Goal: Find specific page/section: Find specific page/section

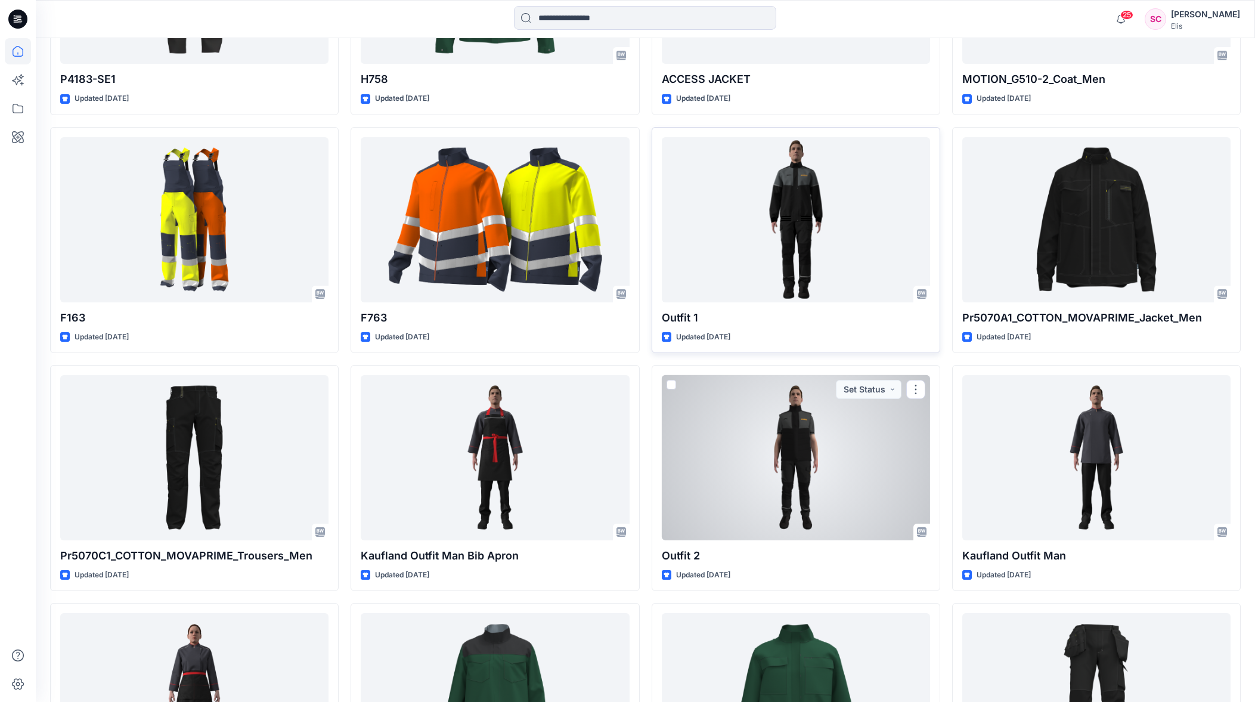
scroll to position [1040, 0]
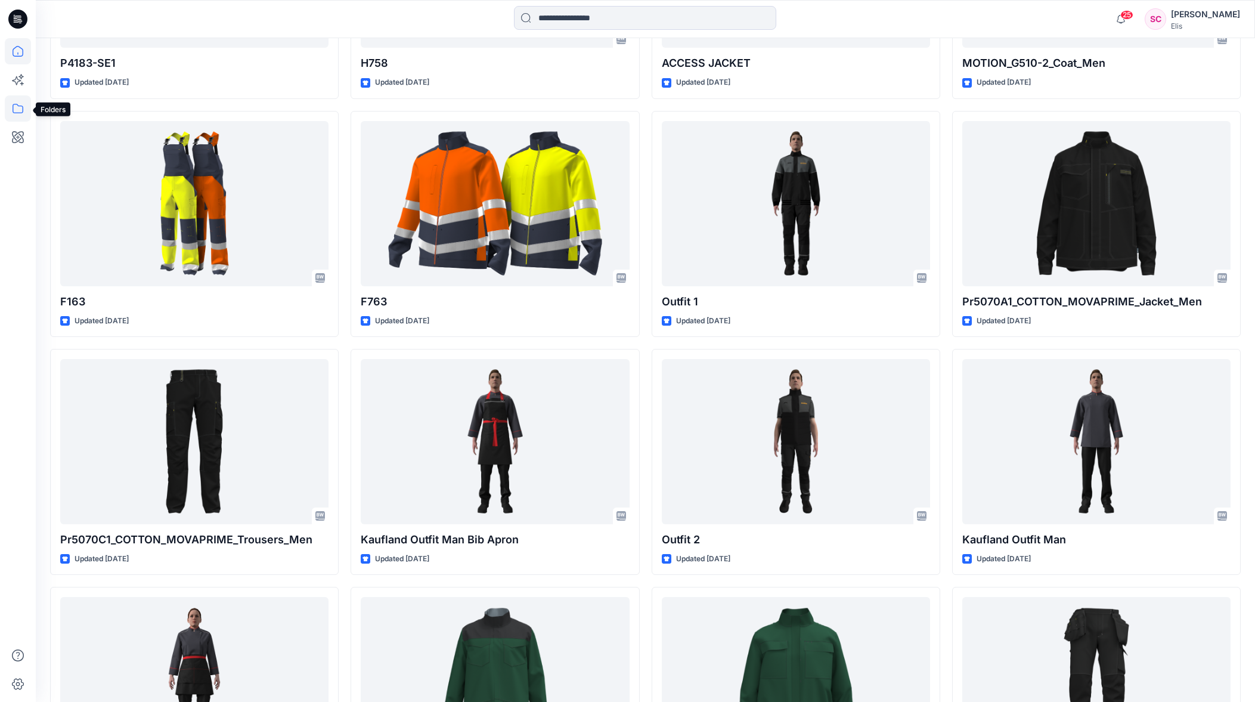
click at [12, 106] on icon at bounding box center [18, 108] width 26 height 26
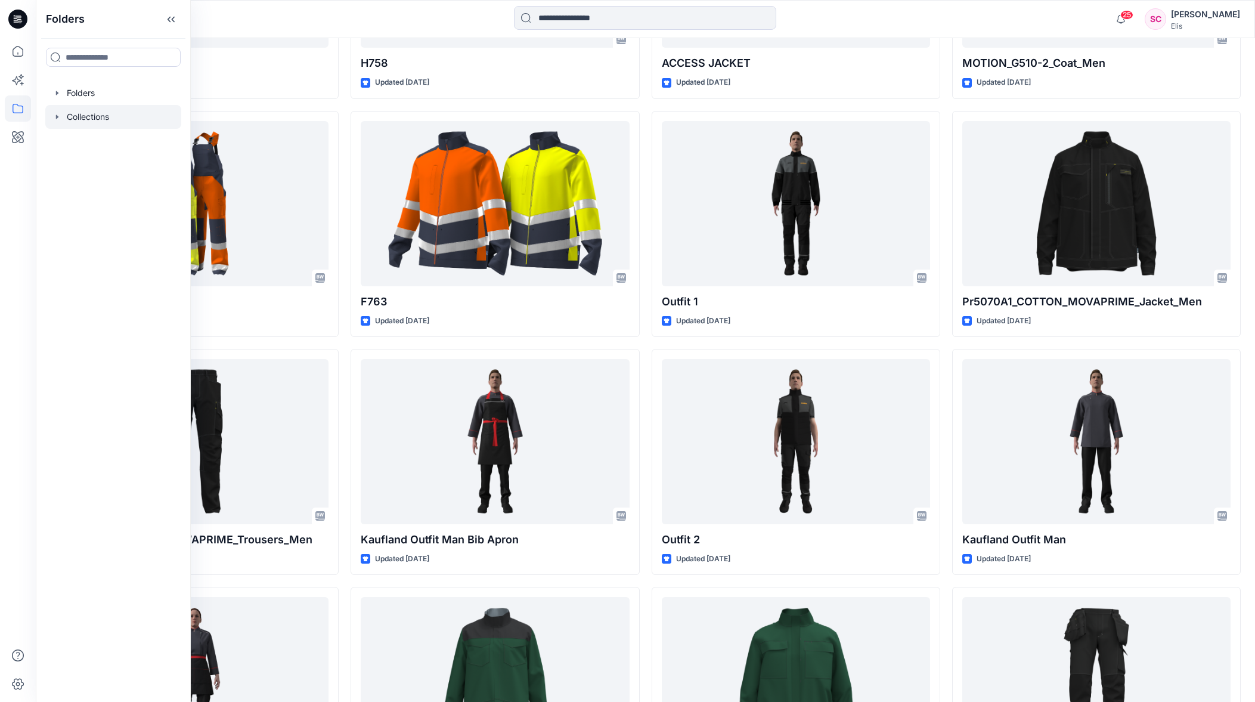
click at [79, 115] on div at bounding box center [113, 117] width 136 height 24
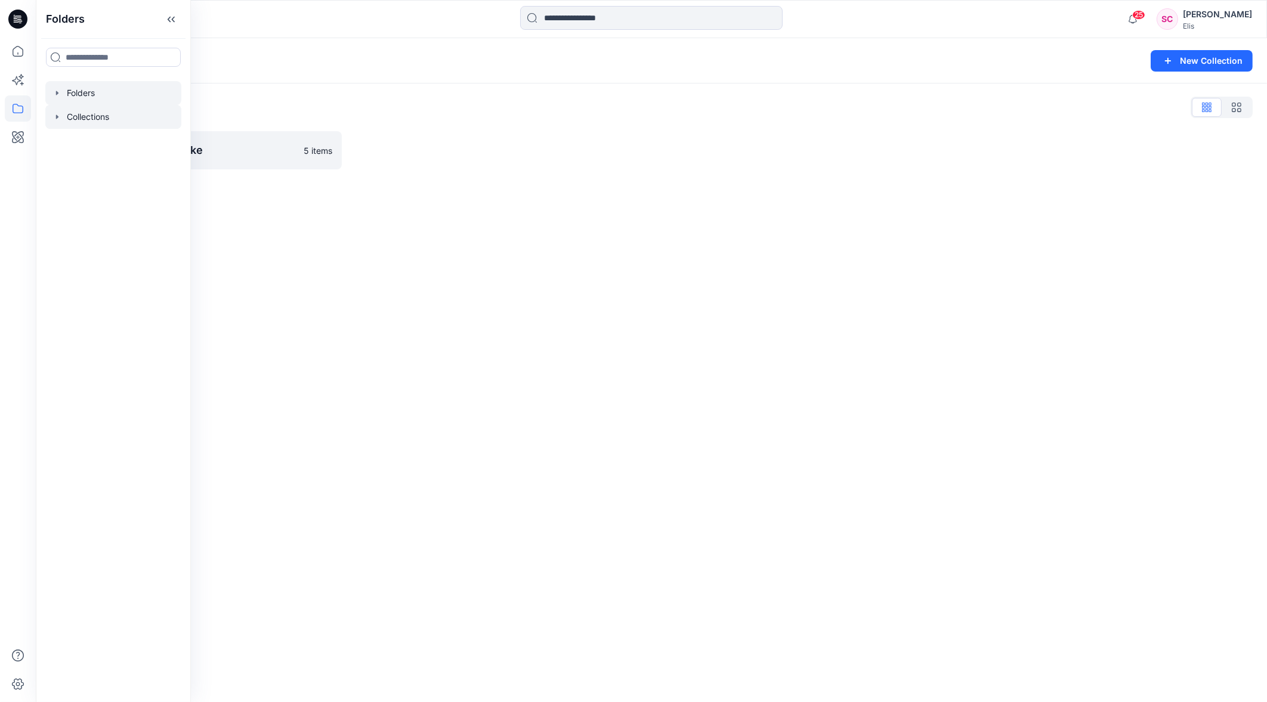
click at [83, 94] on div at bounding box center [113, 93] width 136 height 24
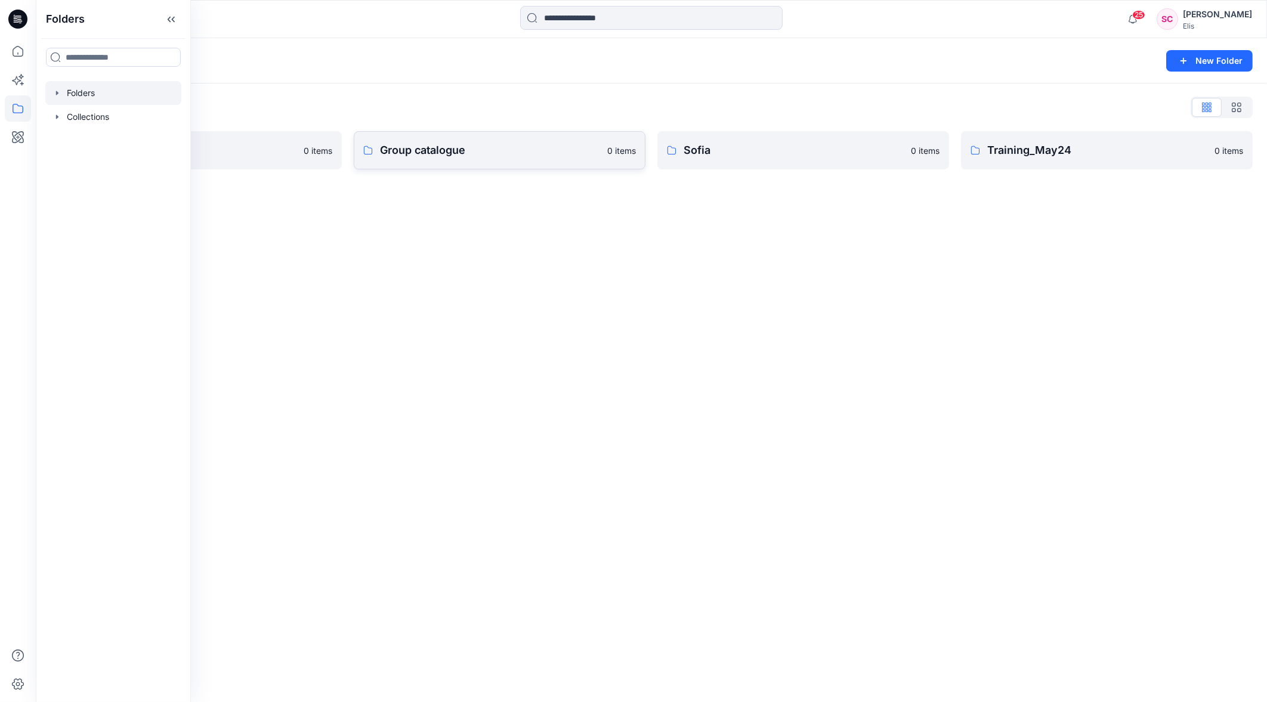
click at [405, 148] on p "Group catalogue" at bounding box center [490, 150] width 220 height 17
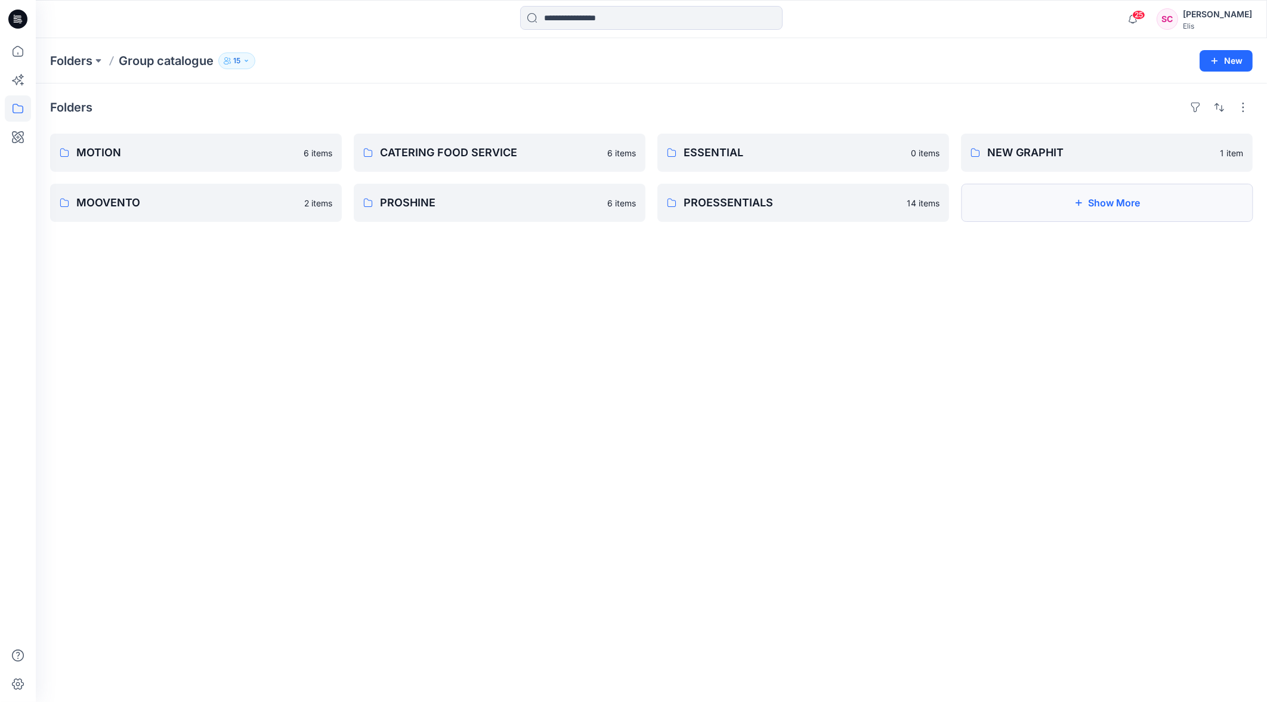
click at [1140, 207] on button "Show More" at bounding box center [1107, 203] width 292 height 38
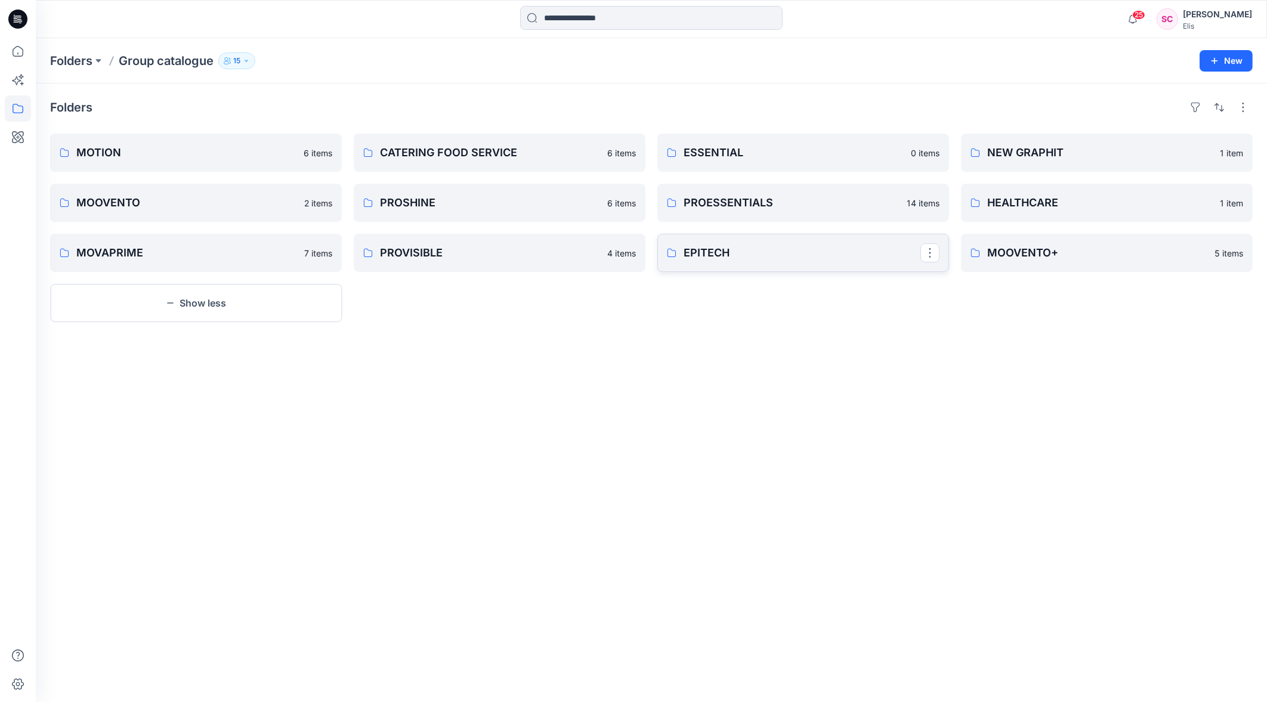
click at [751, 257] on p "EPITECH" at bounding box center [801, 253] width 237 height 17
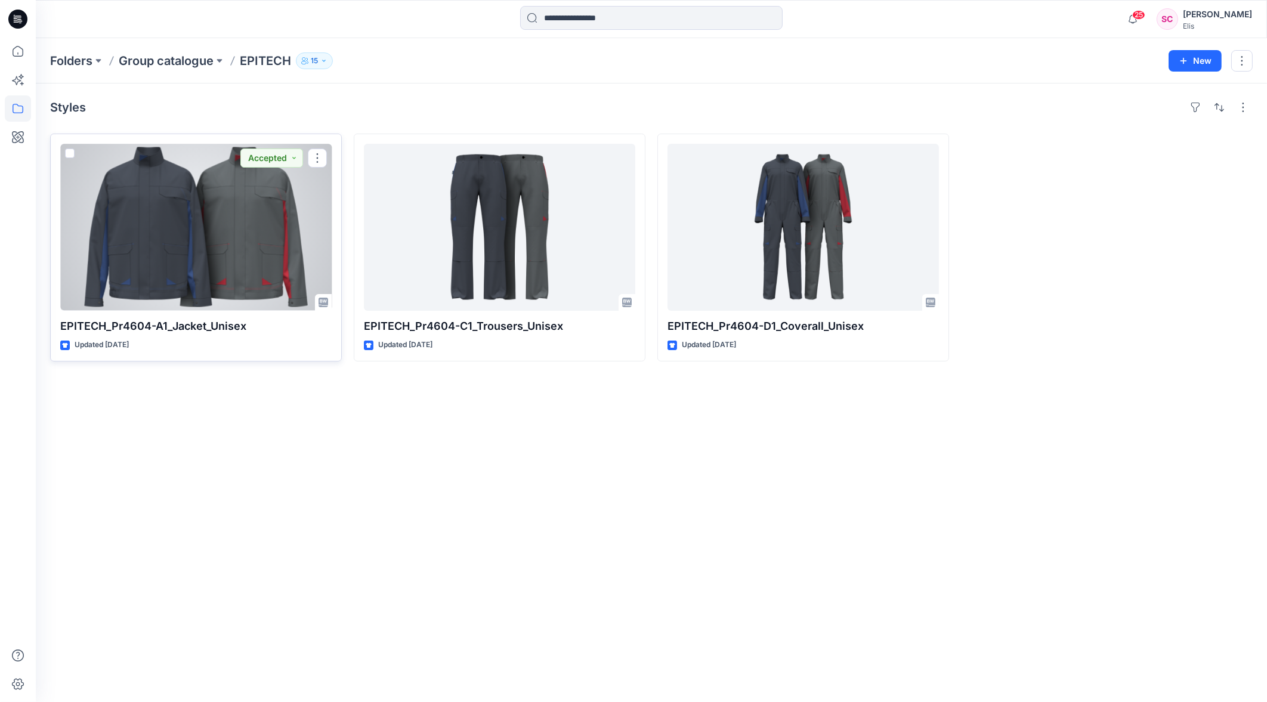
click at [137, 237] on div at bounding box center [195, 227] width 271 height 167
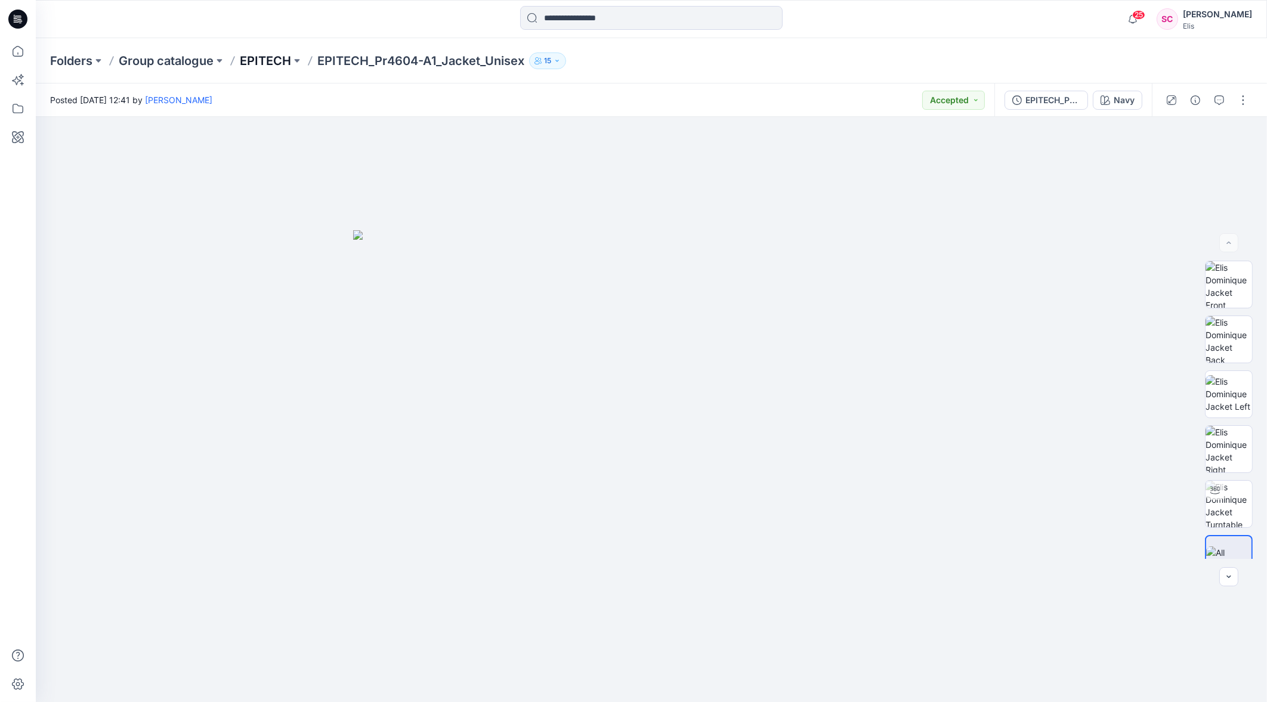
click at [250, 58] on p "EPITECH" at bounding box center [265, 60] width 51 height 17
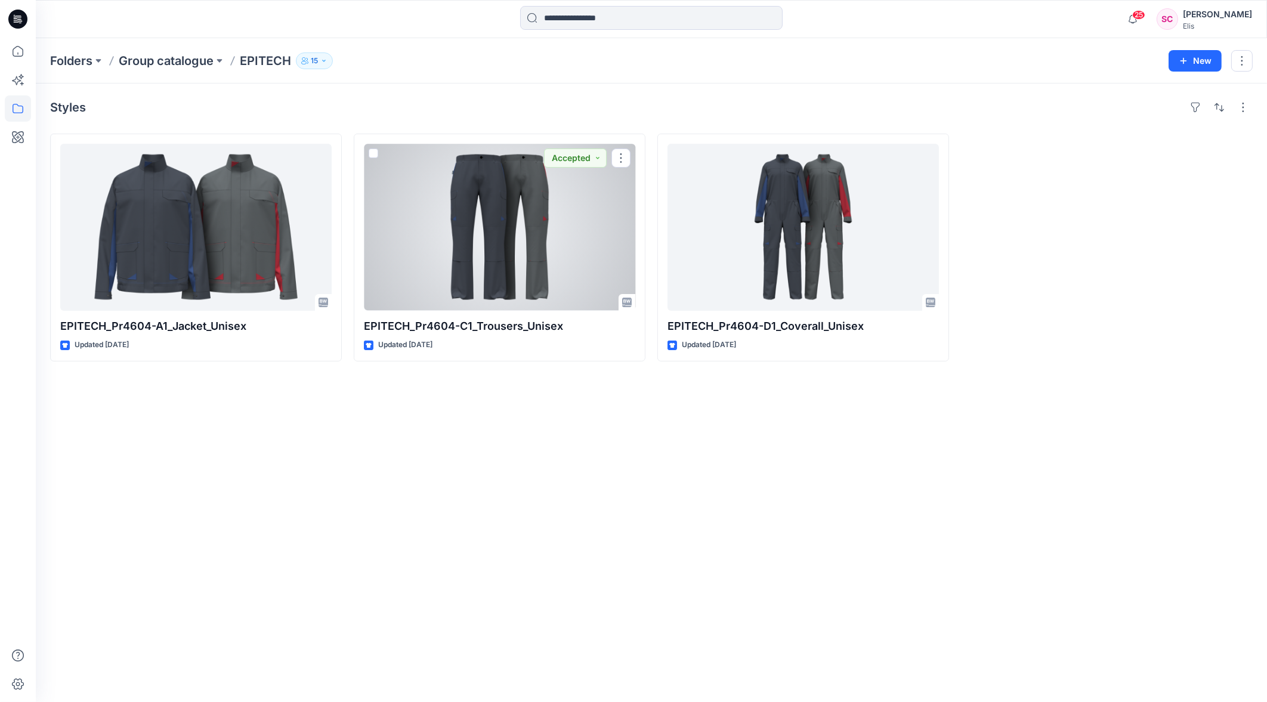
click at [491, 202] on div at bounding box center [499, 227] width 271 height 167
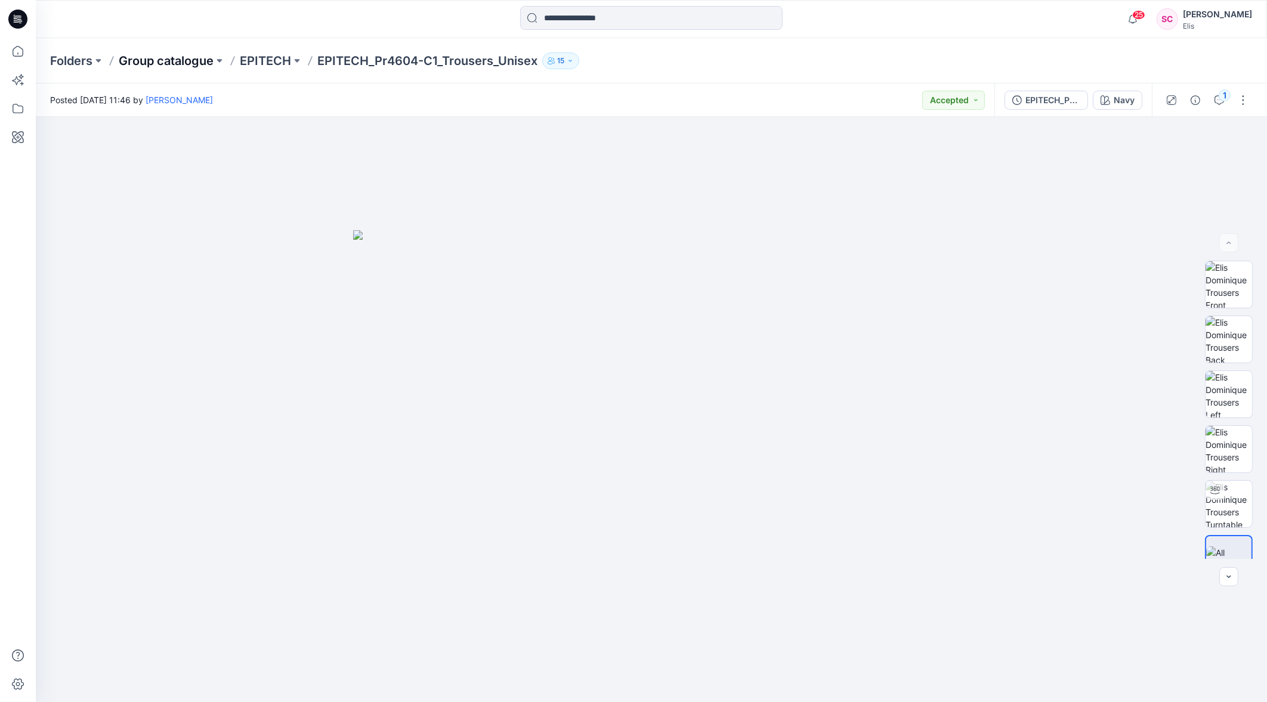
click at [174, 63] on p "Group catalogue" at bounding box center [166, 60] width 95 height 17
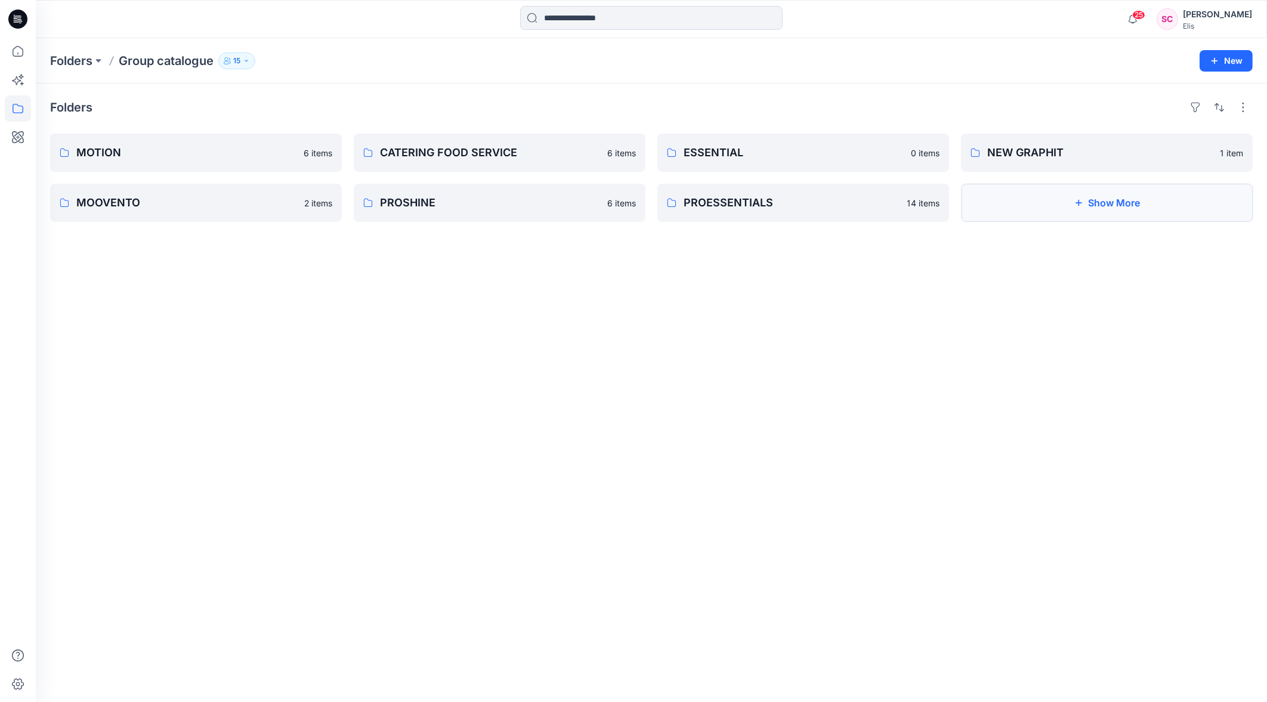
click at [1011, 194] on button "Show More" at bounding box center [1107, 203] width 292 height 38
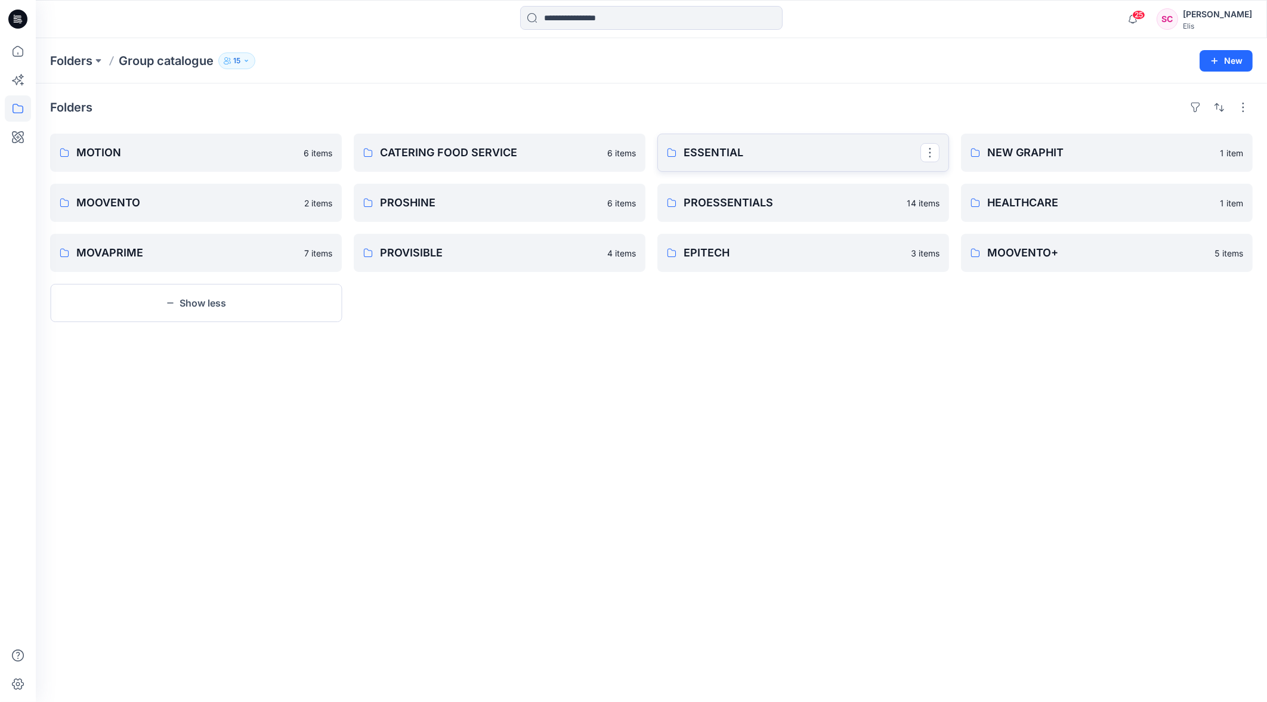
click at [725, 154] on p "ESSENTIAL" at bounding box center [801, 152] width 237 height 17
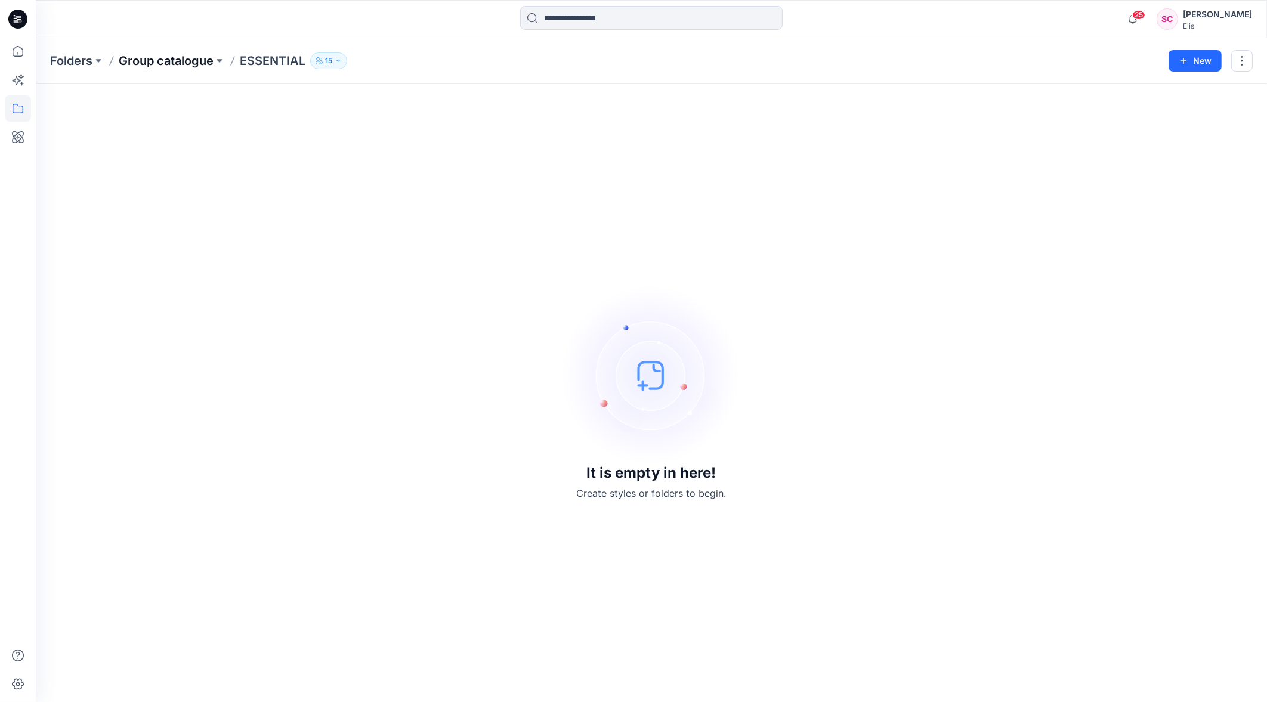
click at [185, 60] on p "Group catalogue" at bounding box center [166, 60] width 95 height 17
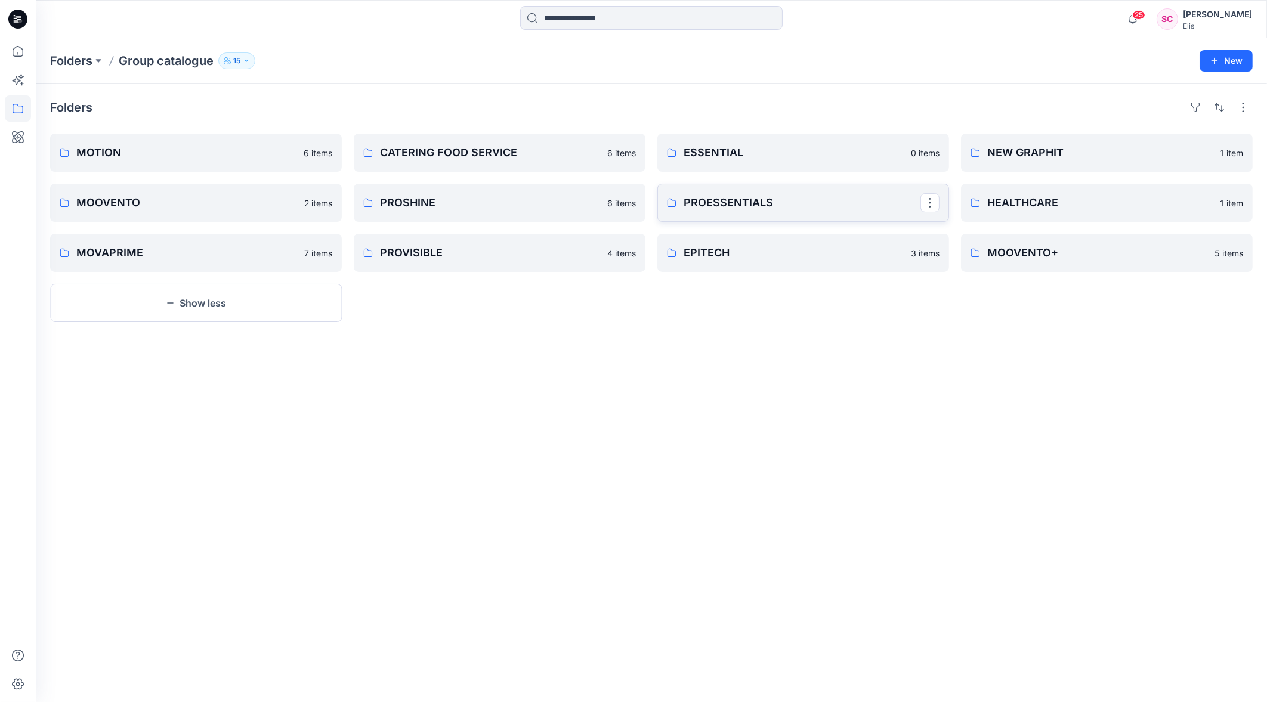
click at [738, 199] on p "PROESSENTIALS" at bounding box center [801, 202] width 237 height 17
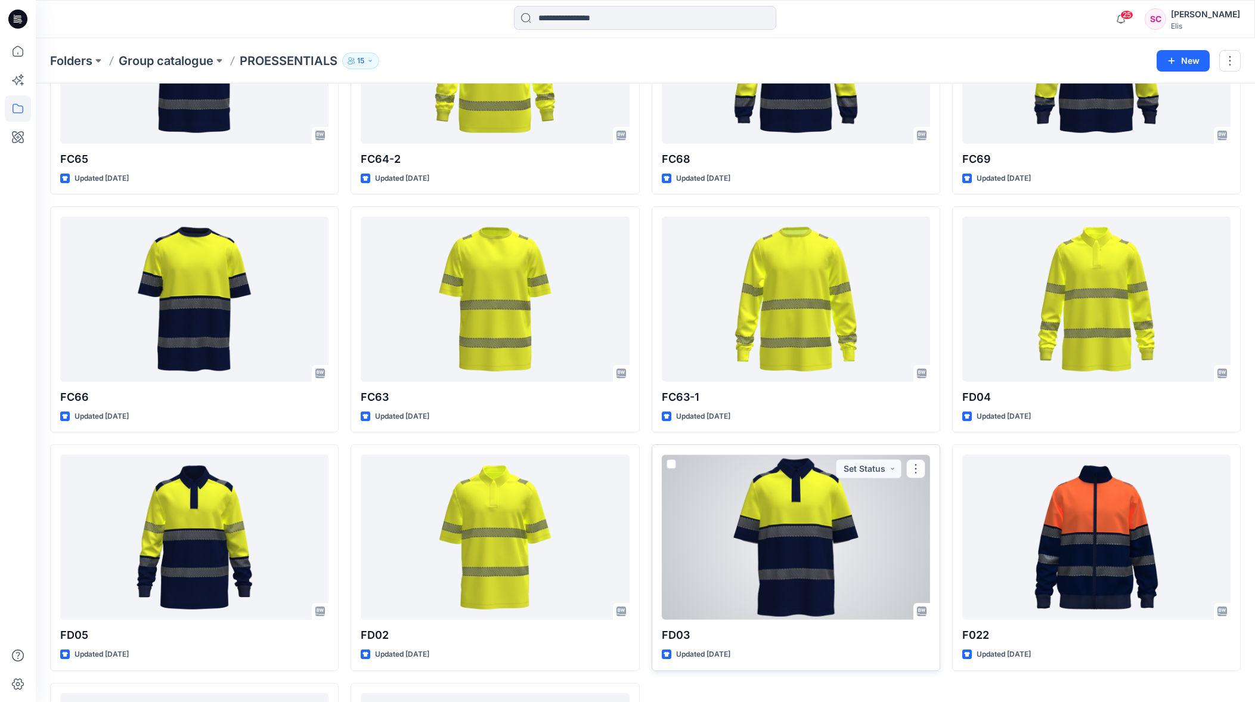
scroll to position [141, 0]
